Goal: Find specific page/section: Find specific page/section

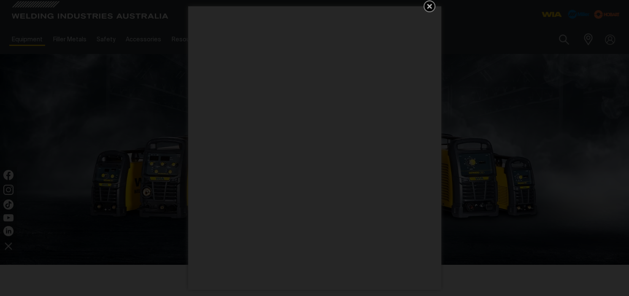
click at [31, 41] on div "Get 5 WIA Welding Guides Free!" at bounding box center [314, 148] width 629 height 296
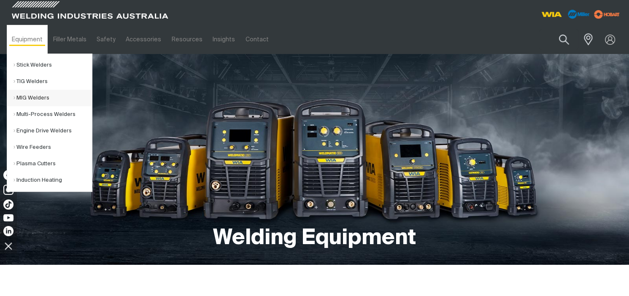
click at [32, 98] on link "MIG Welders" at bounding box center [53, 98] width 79 height 16
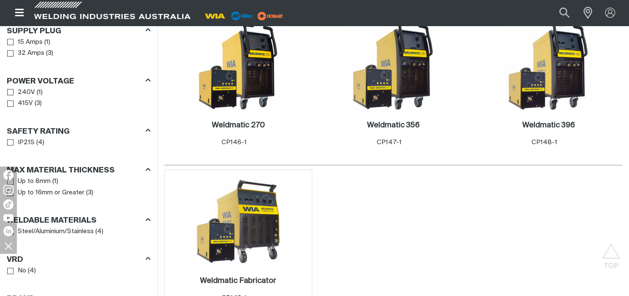
scroll to position [507, 0]
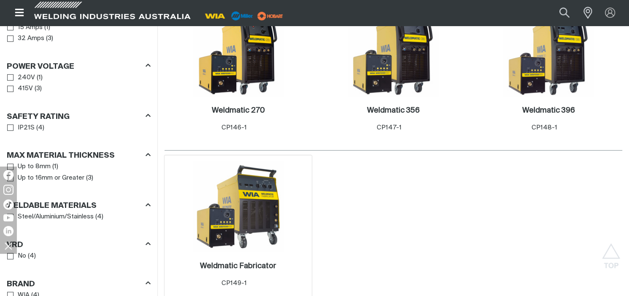
click at [261, 204] on img at bounding box center [238, 207] width 90 height 90
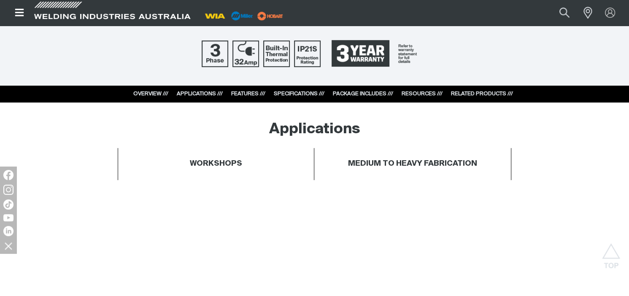
scroll to position [422, 0]
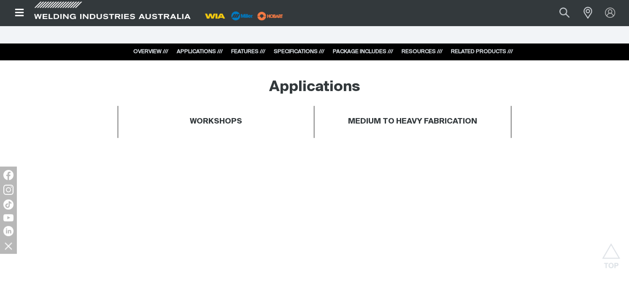
click at [424, 53] on link "RESOURCES ///" at bounding box center [422, 51] width 41 height 5
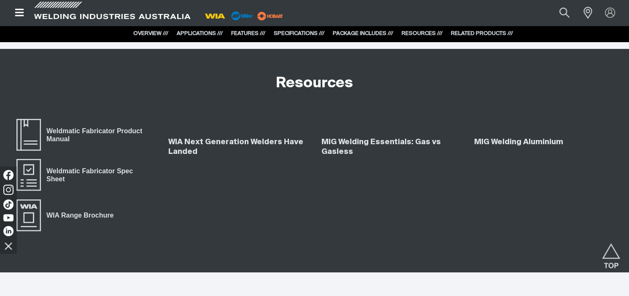
scroll to position [2998, 0]
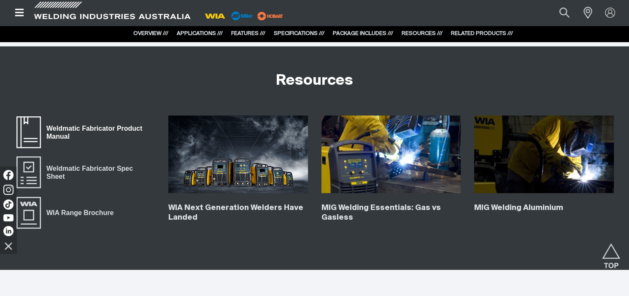
click at [95, 131] on span "Weldmatic Fabricator Product Manual" at bounding box center [98, 132] width 114 height 19
click at [125, 168] on span "Weldmatic Fabricator Spec Sheet" at bounding box center [98, 172] width 114 height 19
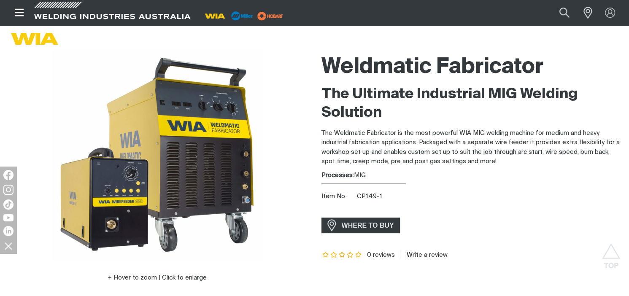
scroll to position [0, 0]
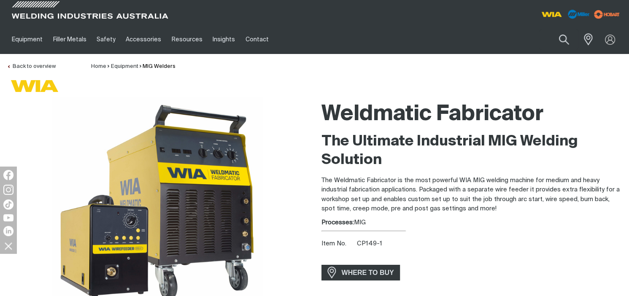
click at [403, 30] on ul "Equipment Stick Welders TIG Welders MIG Welders Multi-Process Welders Engine Dr…" at bounding box center [238, 39] width 462 height 29
click at [608, 38] on img at bounding box center [610, 39] width 12 height 12
click at [584, 54] on link "Partner Login" at bounding box center [575, 56] width 93 height 16
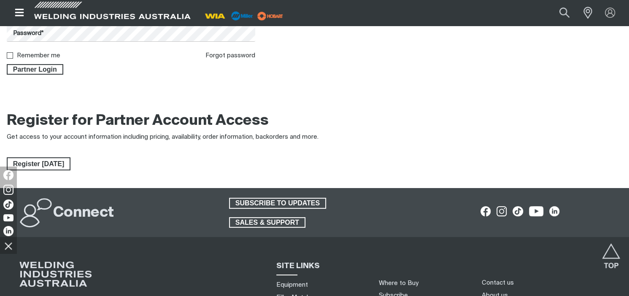
scroll to position [127, 0]
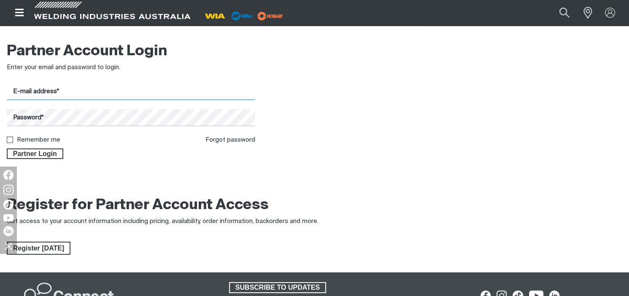
click at [105, 92] on input "E-mail address*" at bounding box center [131, 92] width 249 height 16
type input "[PERSON_NAME][EMAIL_ADDRESS][DOMAIN_NAME]"
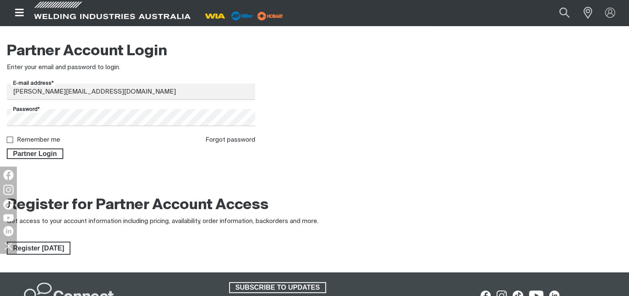
click at [13, 138] on div at bounding box center [12, 140] width 10 height 6
click at [11, 141] on input "Remember me" at bounding box center [9, 139] width 5 height 5
checkbox input "true"
click at [44, 155] on span "Partner Login" at bounding box center [35, 154] width 55 height 11
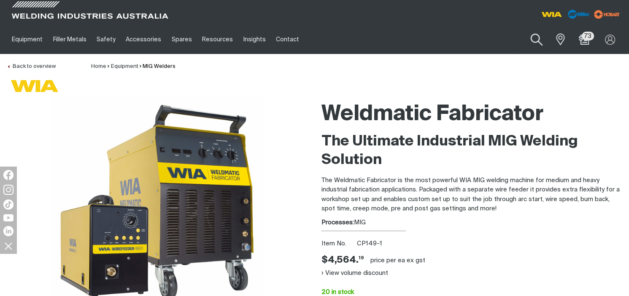
click at [530, 41] on button "Search products" at bounding box center [537, 40] width 34 height 24
click at [479, 36] on input "Search" at bounding box center [485, 39] width 130 height 19
paste input "GUN014"
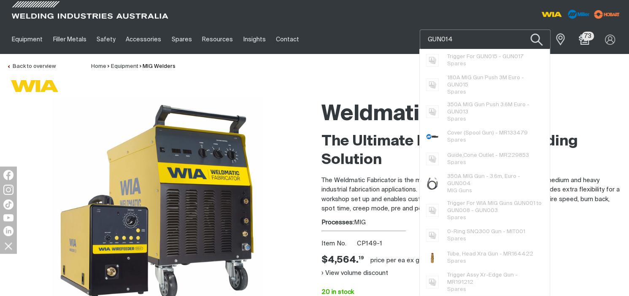
type input "GUN014"
click at [535, 43] on button "Search products" at bounding box center [537, 40] width 34 height 24
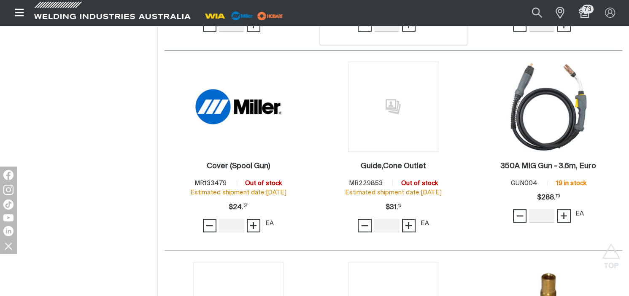
scroll to position [338, 0]
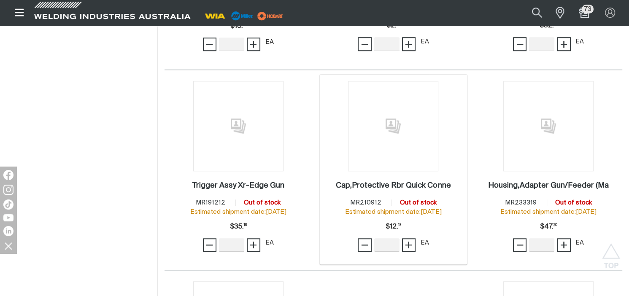
scroll to position [760, 0]
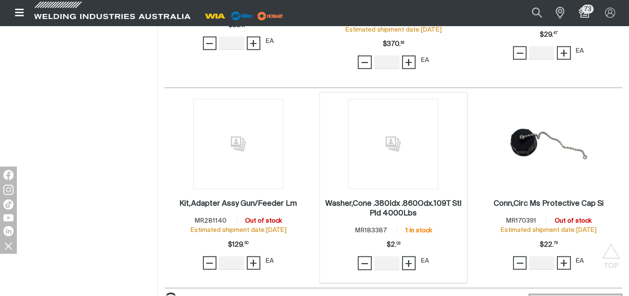
scroll to position [1730, 0]
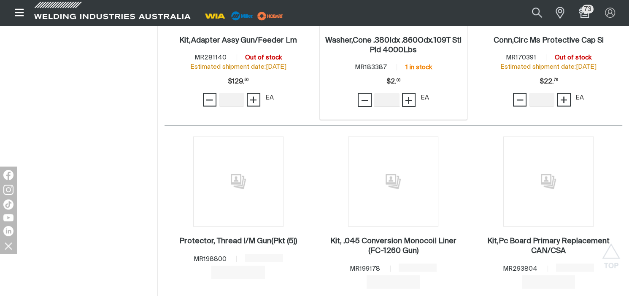
scroll to position [1899, 0]
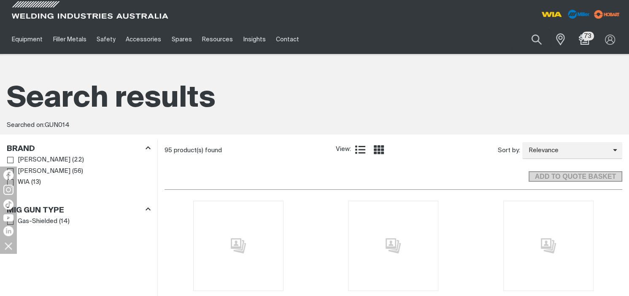
click at [356, 149] on icon "Product list controls" at bounding box center [360, 150] width 10 height 10
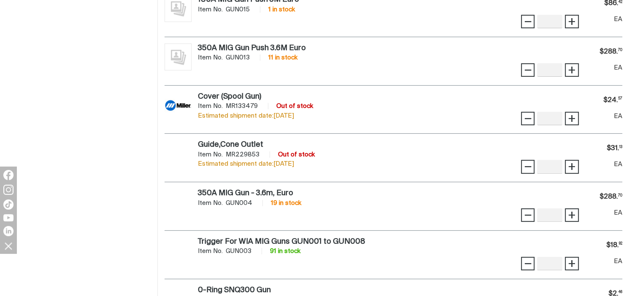
scroll to position [253, 0]
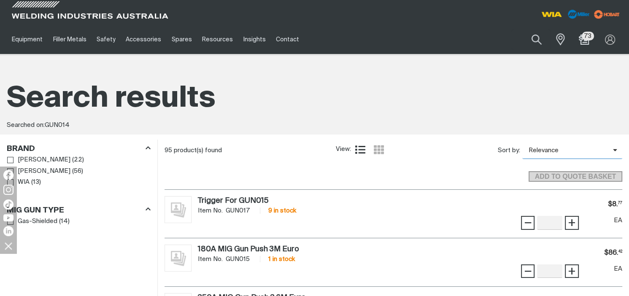
click at [549, 152] on span "Relevance" at bounding box center [568, 151] width 91 height 10
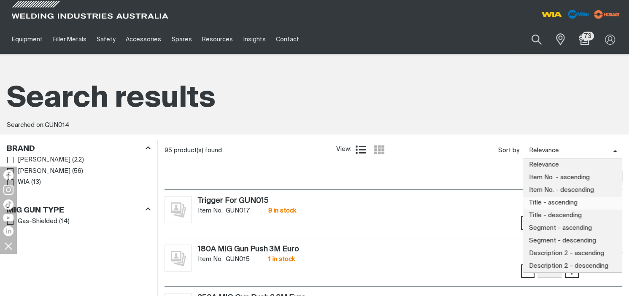
click at [544, 203] on span "Title - ascending" at bounding box center [573, 203] width 100 height 13
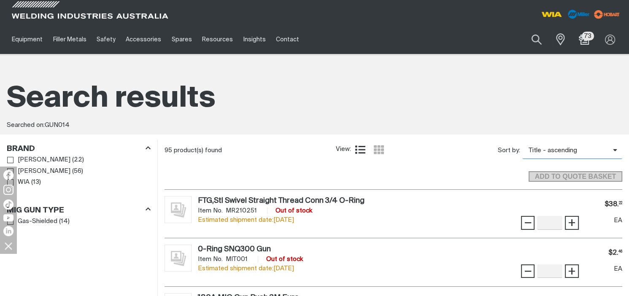
click at [560, 152] on span "Title - ascending" at bounding box center [568, 151] width 91 height 10
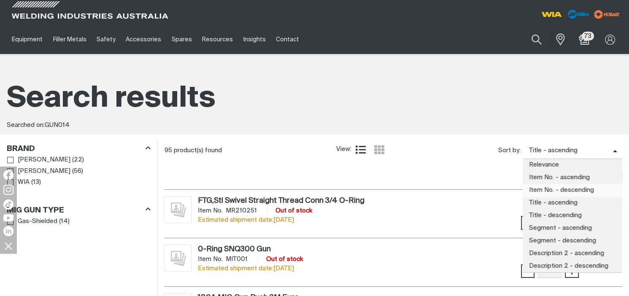
click at [551, 191] on span "Item No. - descending" at bounding box center [573, 190] width 100 height 13
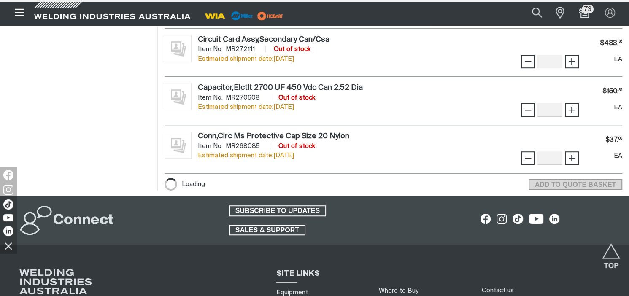
scroll to position [656, 0]
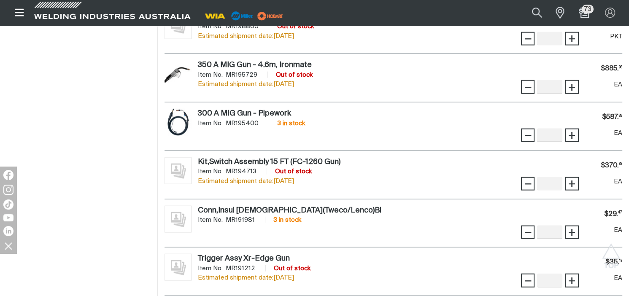
scroll to position [1707, 0]
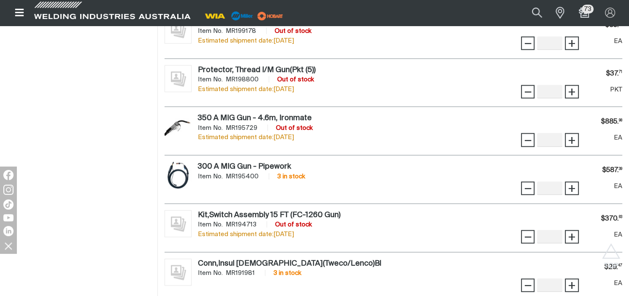
scroll to position [1580, 0]
